Goal: Find specific page/section: Find specific page/section

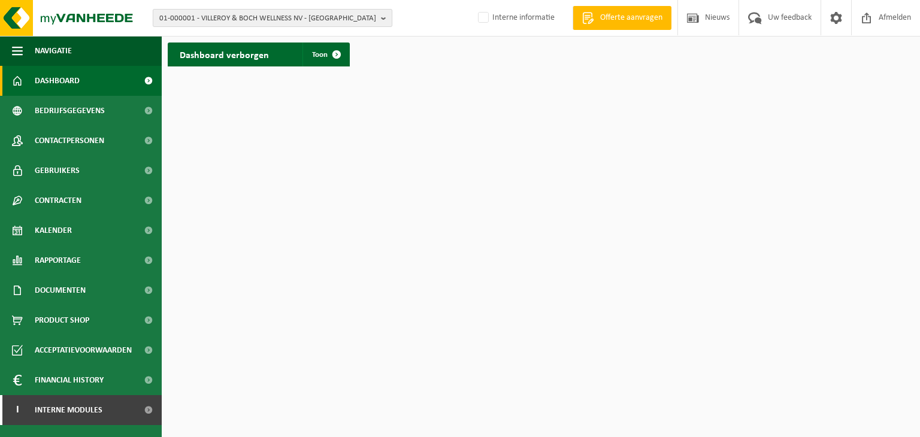
click at [315, 18] on span "01-000001 - VILLEROY & BOCH WELLNESS NV - ROESELARE" at bounding box center [267, 19] width 217 height 18
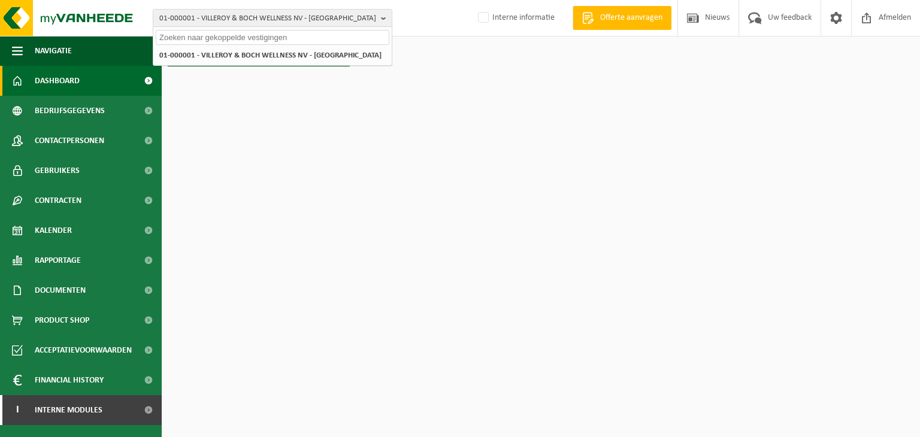
click at [265, 32] on input "text" at bounding box center [273, 37] width 234 height 15
click at [269, 25] on span "01-000001 - VILLEROY & BOCH WELLNESS NV - ROESELARE" at bounding box center [267, 19] width 217 height 18
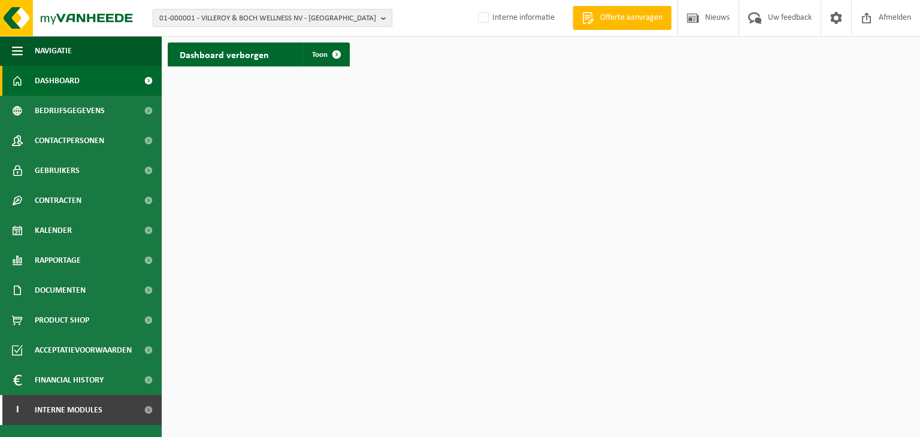
click at [275, 17] on span "01-000001 - VILLEROY & BOCH WELLNESS NV - ROESELARE" at bounding box center [267, 19] width 217 height 18
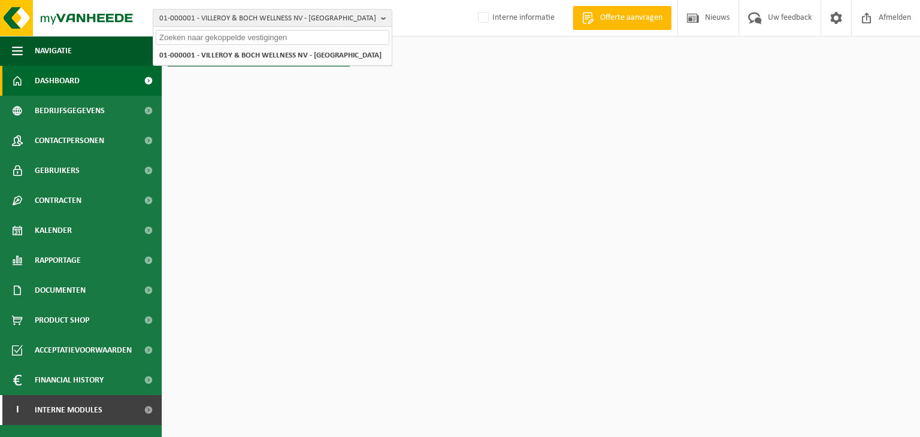
click at [264, 34] on input "text" at bounding box center [273, 37] width 234 height 15
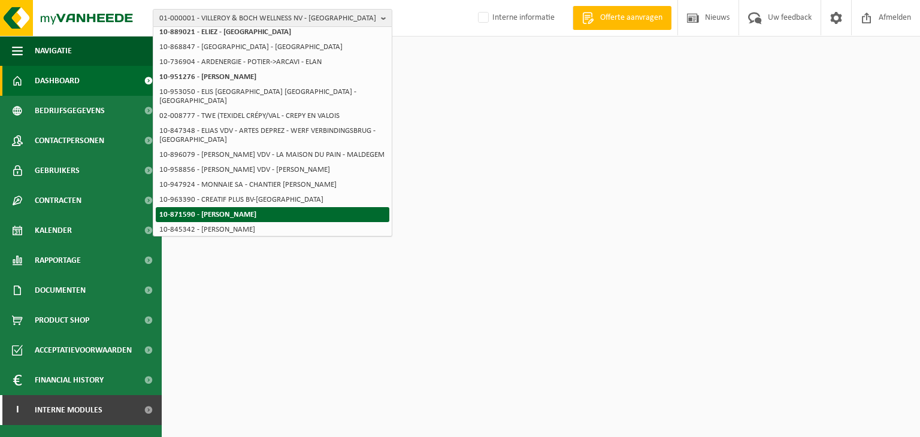
scroll to position [122, 0]
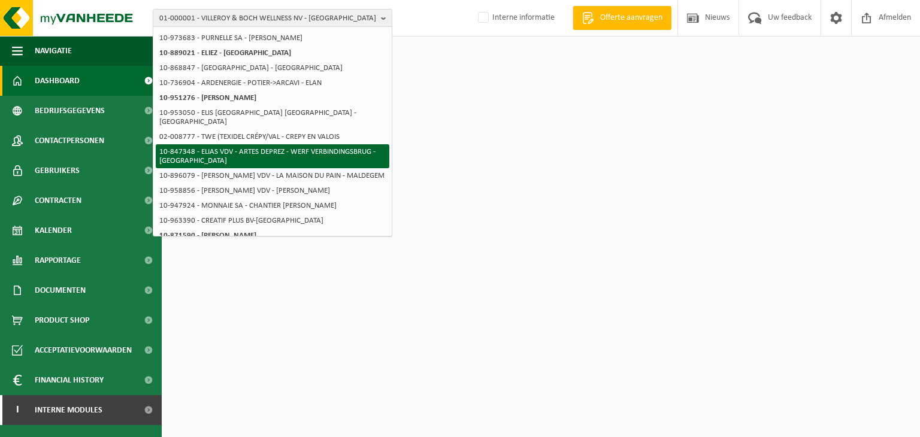
type input "elias va"
click at [275, 147] on li "10-847348 - ELIAS VDV - ARTES DEPREZ - WERF VERBINDINGSBRUG - [GEOGRAPHIC_DATA]" at bounding box center [273, 156] width 234 height 24
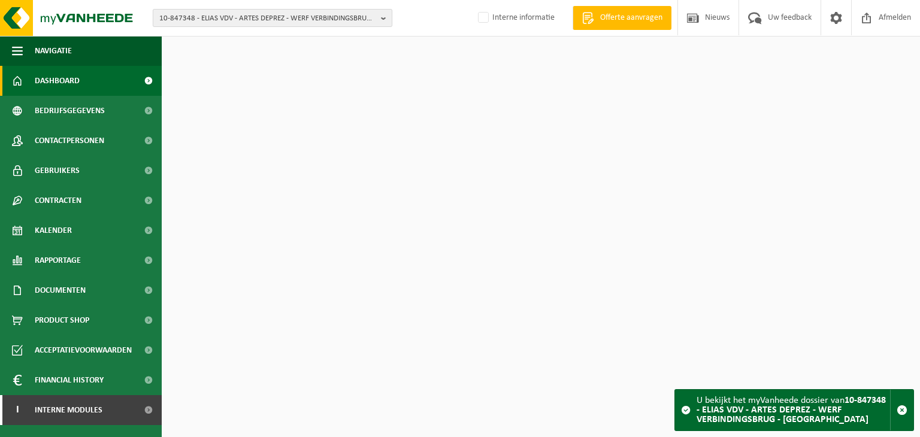
click at [215, 14] on span "10-847348 - ELIAS VDV - ARTES DEPREZ - WERF VERBINDINGSBRUG - [GEOGRAPHIC_DATA]" at bounding box center [267, 19] width 217 height 18
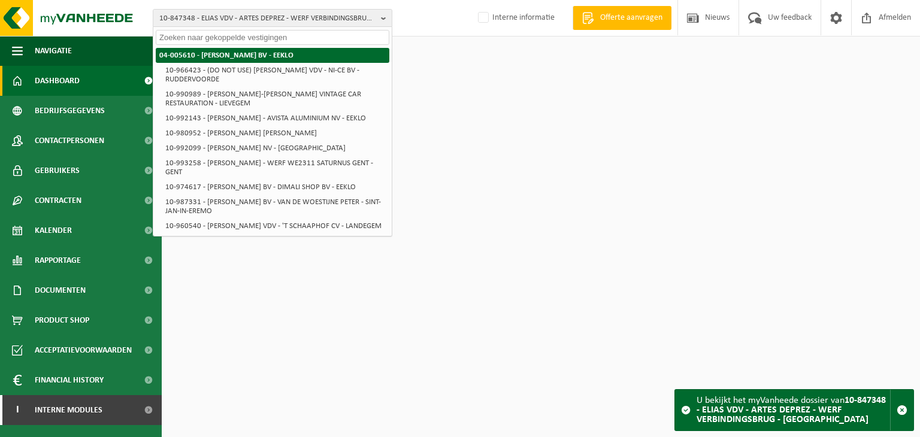
click at [228, 51] on strong "04-005610 - [PERSON_NAME] BV - EEKLO" at bounding box center [226, 55] width 134 height 8
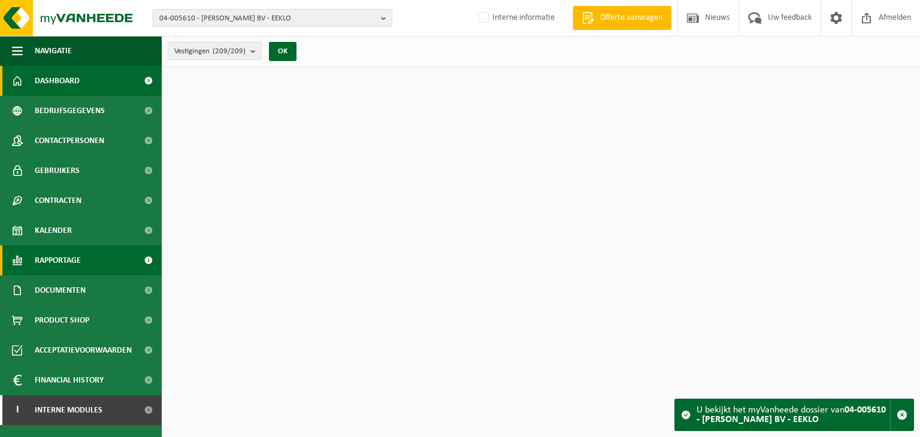
click at [139, 261] on span at bounding box center [148, 260] width 27 height 30
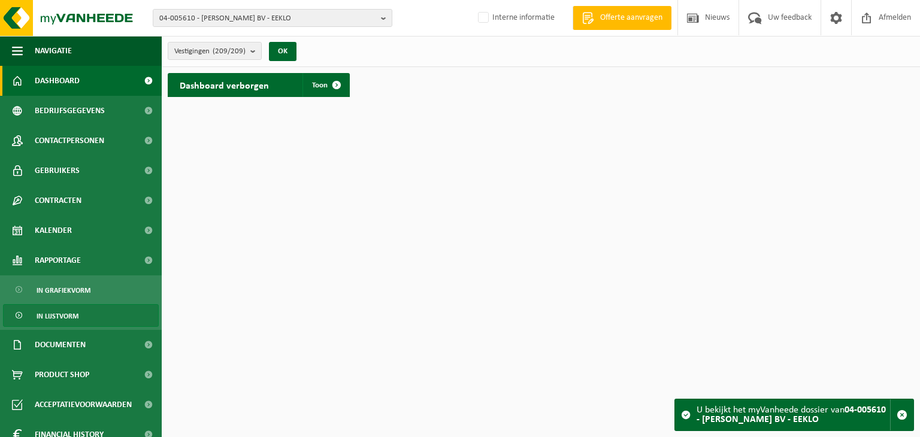
click at [57, 312] on span "In lijstvorm" at bounding box center [58, 316] width 42 height 23
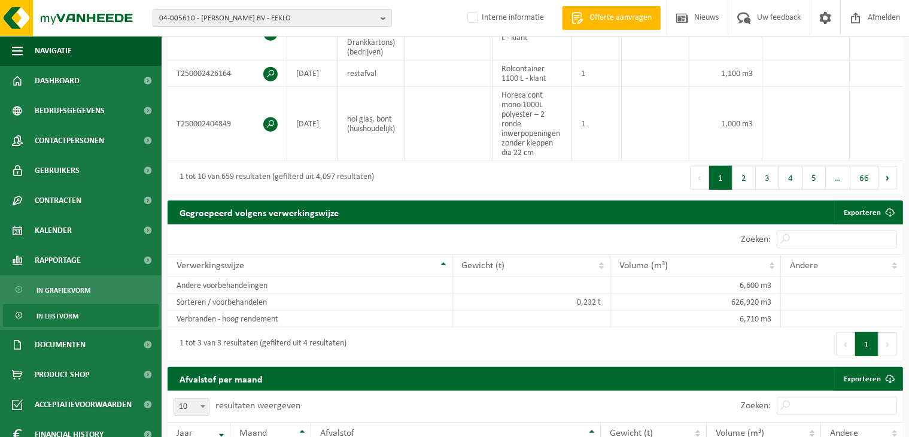
scroll to position [838, 0]
